Goal: Find specific page/section: Find specific page/section

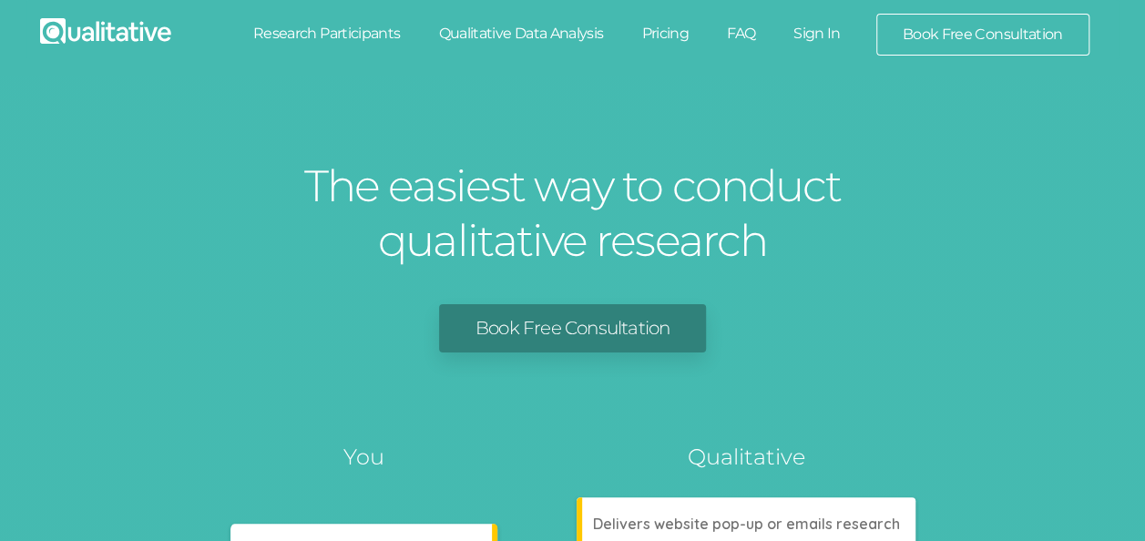
click at [290, 32] on link "Research Participants" at bounding box center [327, 34] width 186 height 40
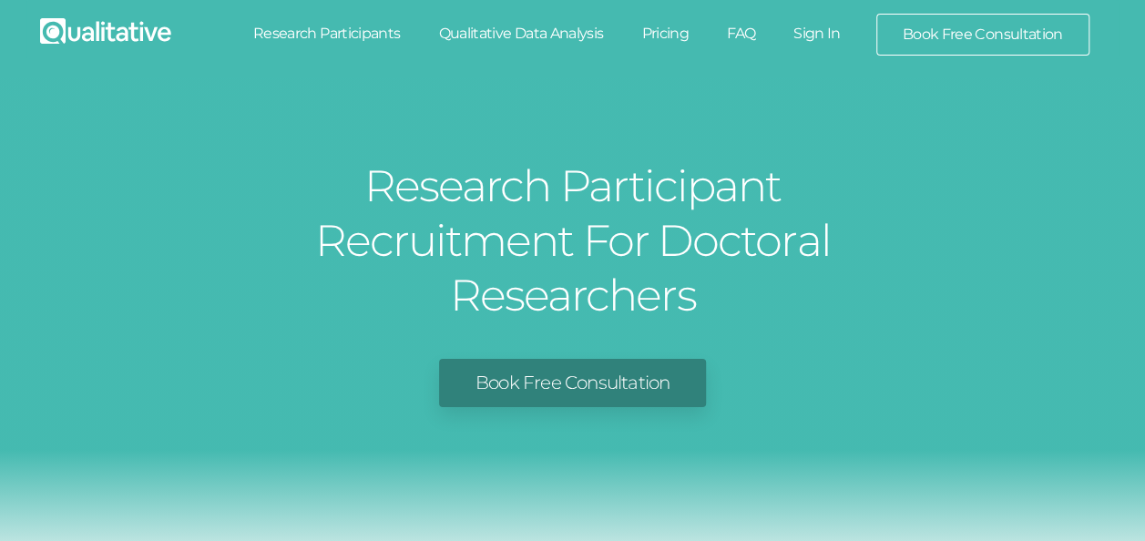
click at [162, 15] on link at bounding box center [105, 37] width 158 height 46
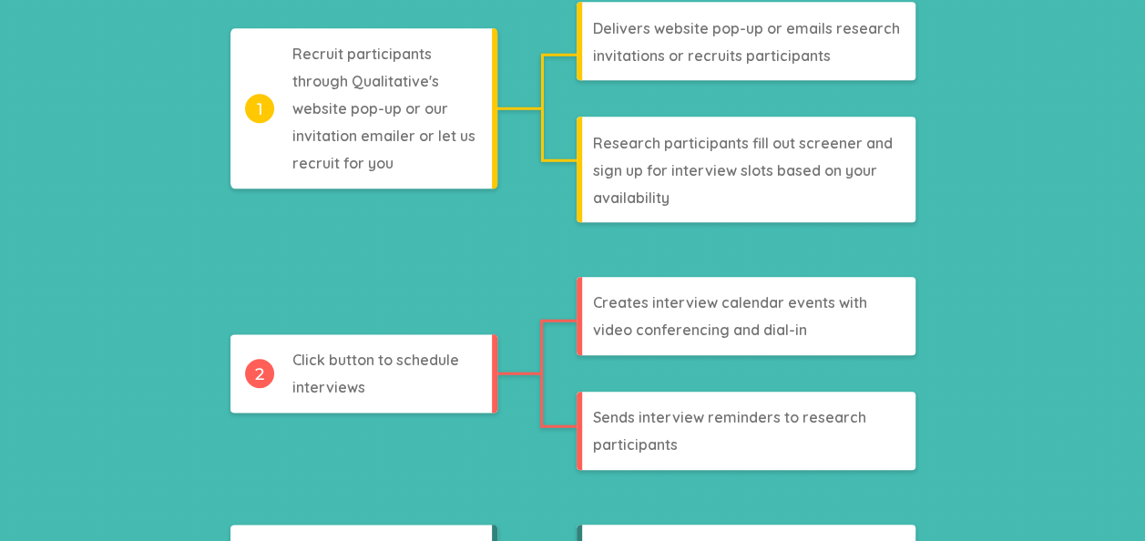
scroll to position [546, 0]
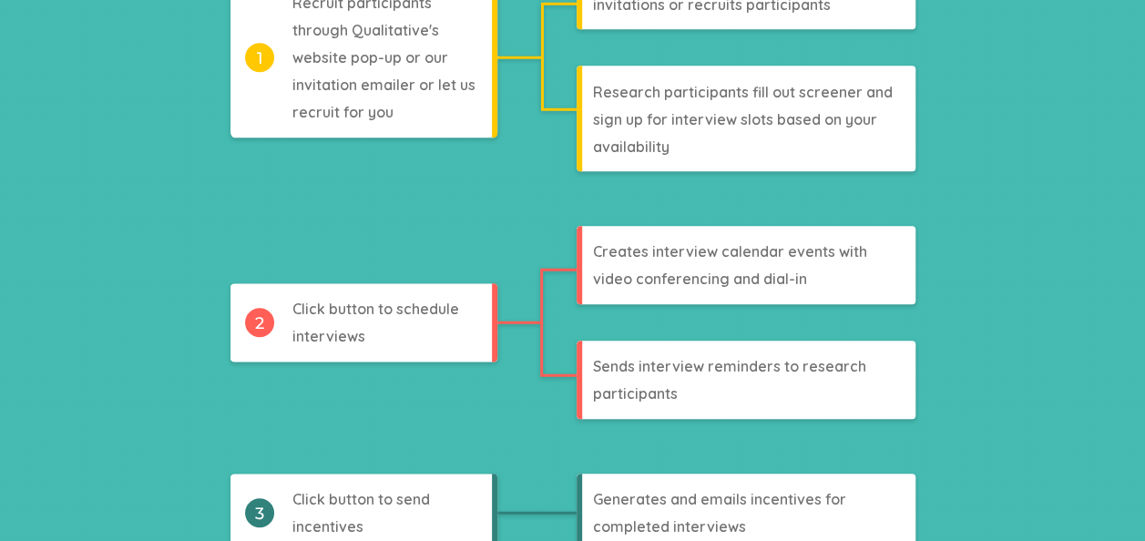
click at [361, 118] on tspan "recruit for you" at bounding box center [342, 112] width 101 height 18
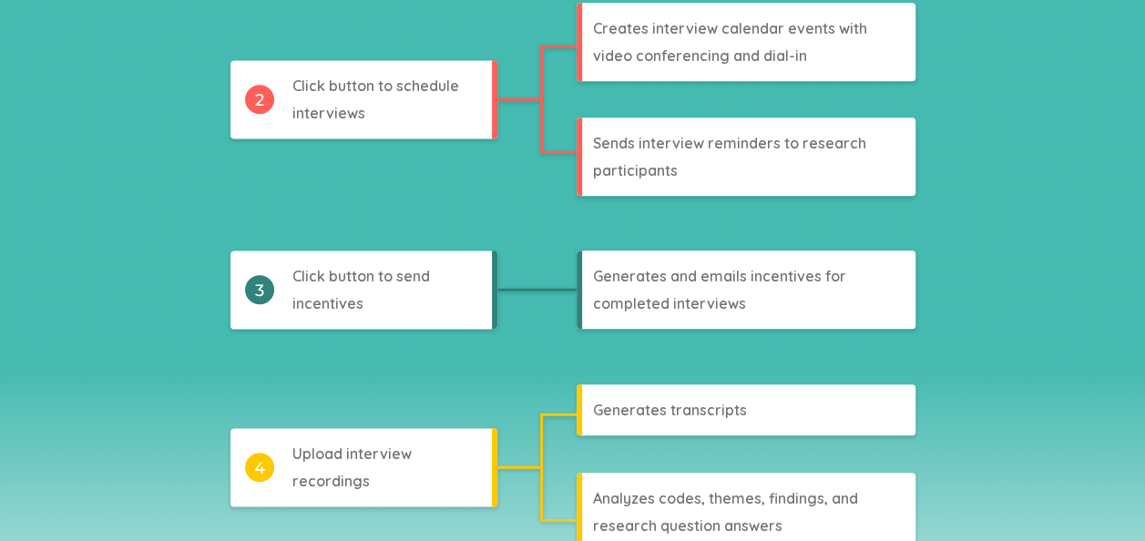
scroll to position [911, 0]
